Goal: Information Seeking & Learning: Learn about a topic

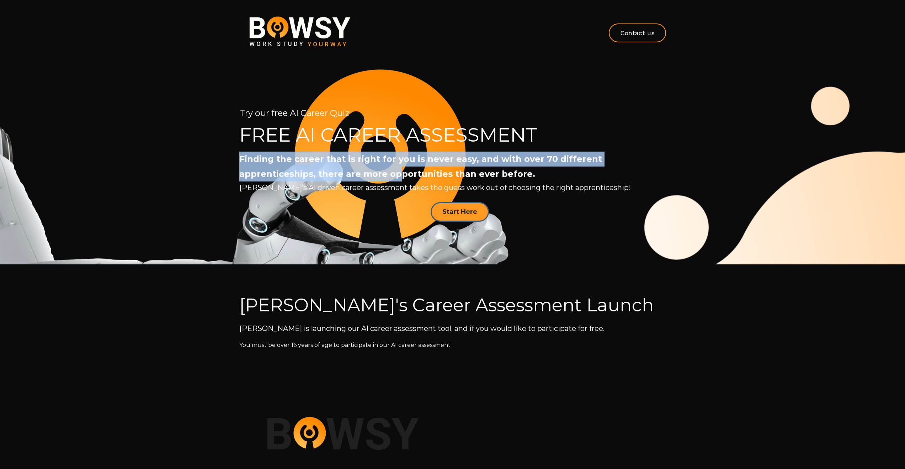
drag, startPoint x: 242, startPoint y: 158, endPoint x: 393, endPoint y: 168, distance: 151.8
click at [393, 168] on strong "Finding the career that is right for you is never easy, and with over 70 differ…" at bounding box center [420, 166] width 363 height 25
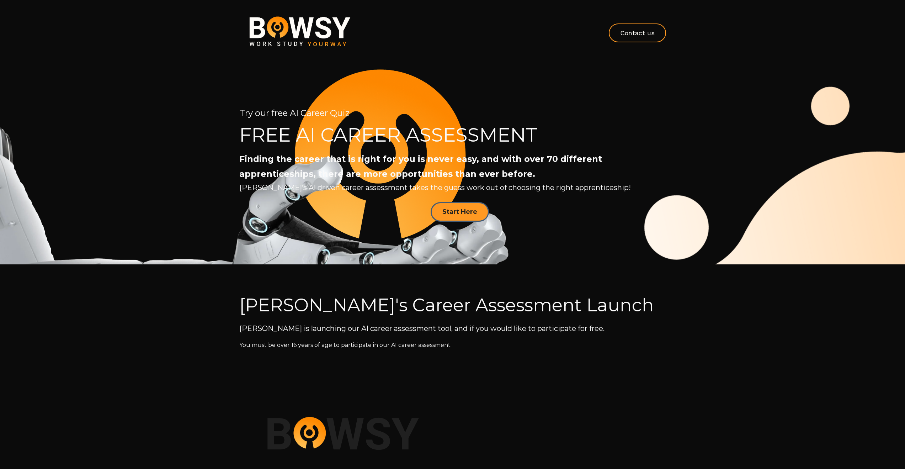
click at [556, 175] on div "Finding the career that is right for you is never easy, and with over 70 differ…" at bounding box center [452, 166] width 427 height 30
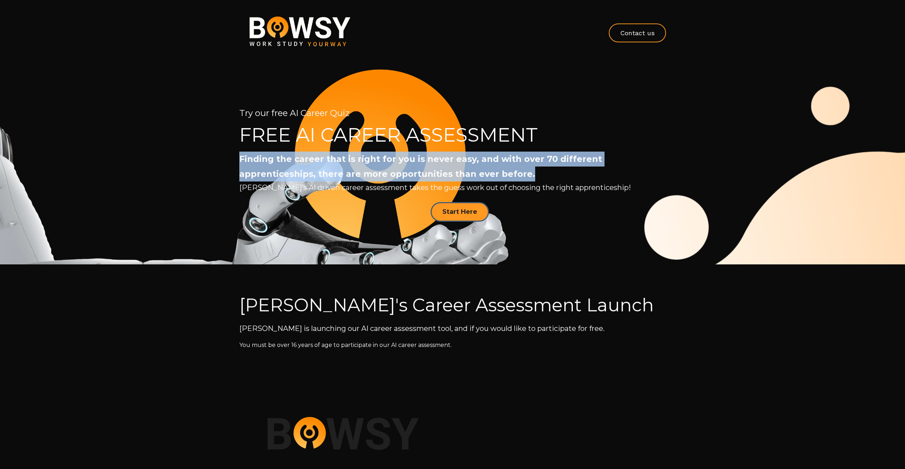
drag, startPoint x: 533, startPoint y: 177, endPoint x: 239, endPoint y: 161, distance: 293.8
click at [239, 161] on div "Finding the career that is right for you is never easy, and with over 70 differ…" at bounding box center [452, 166] width 427 height 30
copy strong "Finding the career that is right for you is never easy, and with over 70 differ…"
click at [602, 159] on div "Finding the career that is right for you is never easy, and with over 70 differ…" at bounding box center [452, 166] width 427 height 30
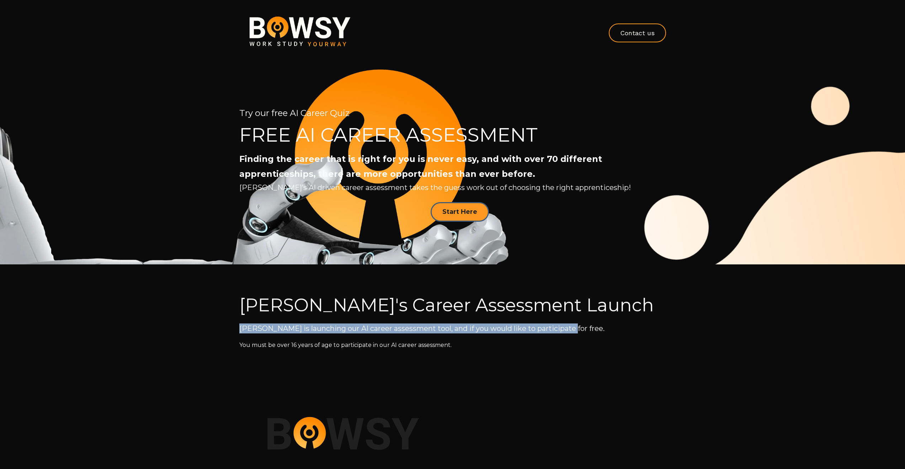
drag, startPoint x: 240, startPoint y: 328, endPoint x: 567, endPoint y: 327, distance: 327.2
click at [567, 327] on p "[PERSON_NAME] is launching our AI career assessment tool, and if you would like…" at bounding box center [452, 328] width 427 height 10
copy p "[PERSON_NAME] is launching our AI career assessment tool, and if you would like…"
